Goal: Check status: Check status

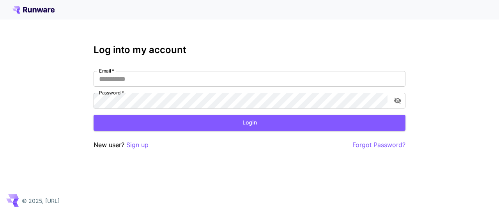
type input "**********"
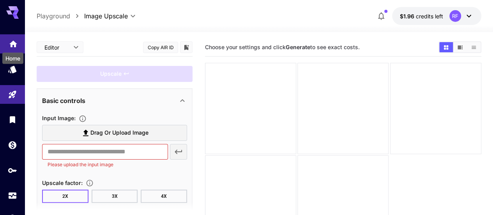
click at [16, 45] on icon "Home" at bounding box center [13, 41] width 8 height 7
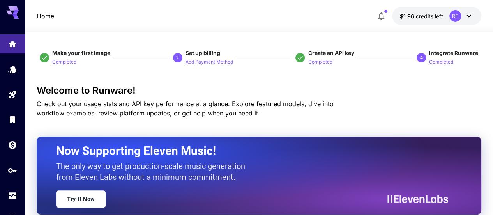
click at [181, 25] on div at bounding box center [259, 27] width 468 height 9
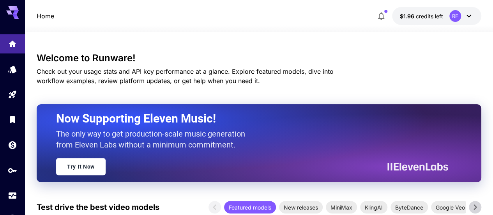
scroll to position [78, 0]
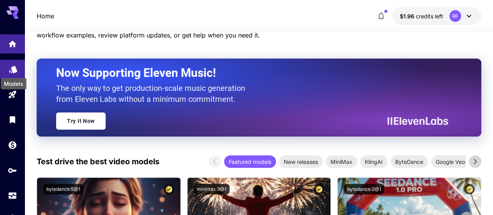
click at [14, 71] on icon "Models" at bounding box center [13, 66] width 9 height 9
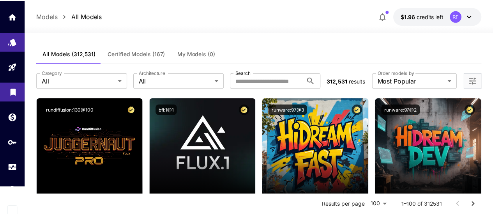
scroll to position [30, 0]
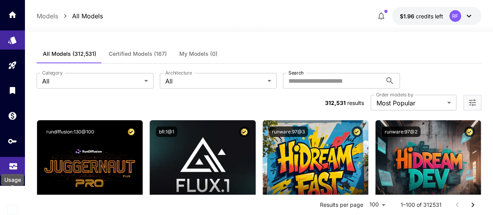
click at [12, 165] on icon "Usage" at bounding box center [13, 163] width 9 height 9
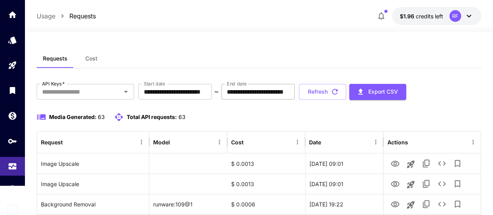
scroll to position [52, 0]
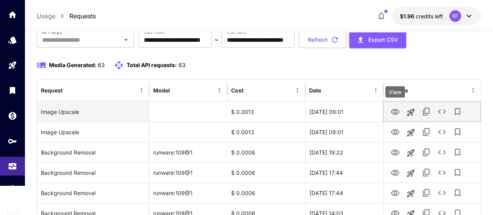
click at [394, 112] on icon "View" at bounding box center [395, 112] width 9 height 6
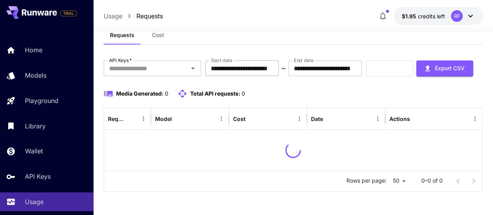
scroll to position [48, 0]
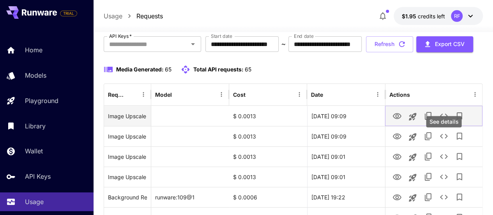
click at [446, 120] on icon "See details" at bounding box center [443, 115] width 9 height 9
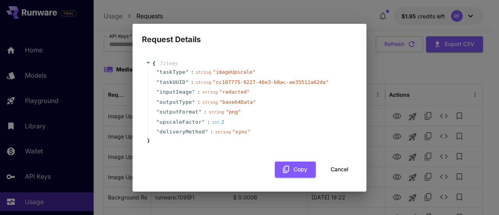
click at [449, 97] on div "Request Details { 7 item s " taskType " : string " imageUpscale " " taskUUID " …" at bounding box center [249, 107] width 499 height 215
click at [424, 45] on div "Request Details { 7 item s " taskType " : string " imageUpscale " " taskUUID " …" at bounding box center [249, 107] width 499 height 215
click at [334, 170] on button "Cancel" at bounding box center [339, 169] width 35 height 16
